Goal: Information Seeking & Learning: Learn about a topic

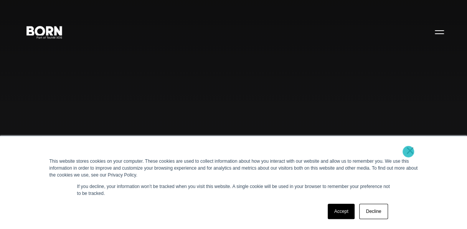
click at [408, 152] on link "×" at bounding box center [409, 150] width 9 height 7
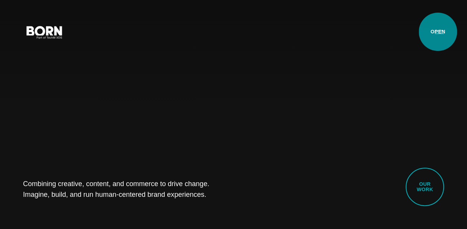
click at [437, 32] on button "Primary Menu" at bounding box center [439, 32] width 18 height 16
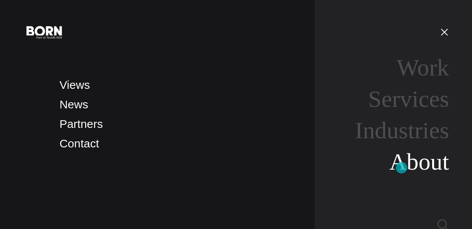
click at [402, 168] on link "About" at bounding box center [420, 162] width 60 height 26
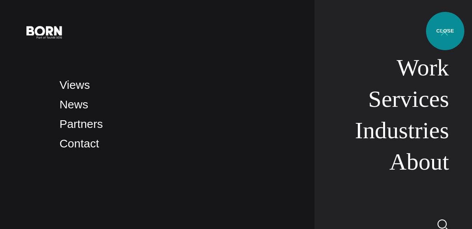
click at [446, 31] on button "Primary Menu" at bounding box center [445, 32] width 18 height 16
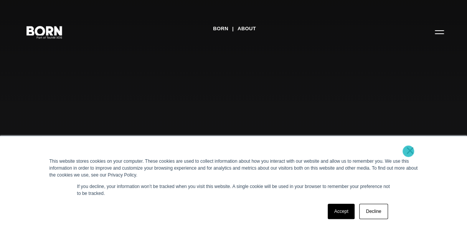
click at [408, 151] on link "×" at bounding box center [409, 150] width 9 height 7
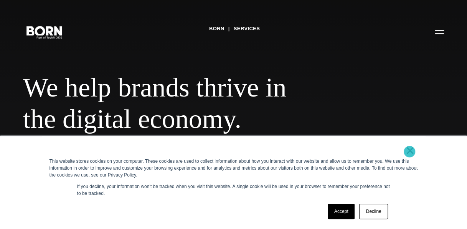
click at [409, 152] on link "×" at bounding box center [409, 150] width 9 height 7
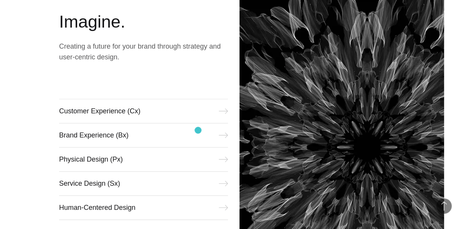
scroll to position [296, 0]
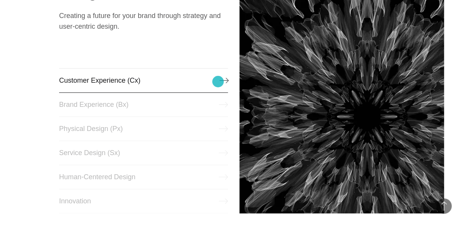
click at [218, 82] on link "Customer Experience (Cx)" at bounding box center [143, 80] width 169 height 25
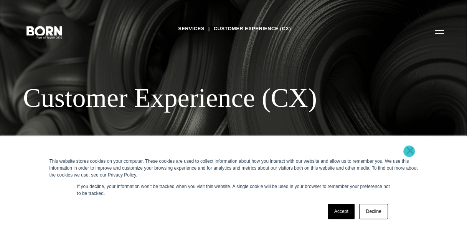
click at [409, 151] on link "×" at bounding box center [409, 150] width 9 height 7
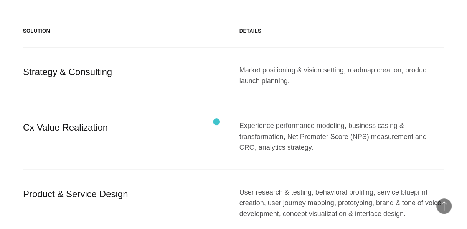
scroll to position [662, 0]
